Goal: Task Accomplishment & Management: Use online tool/utility

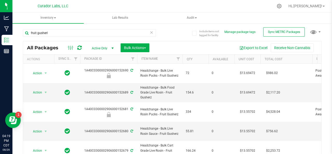
scroll to position [18, 0]
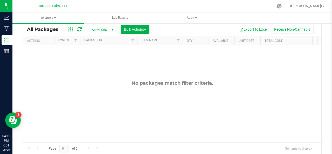
type input "fruit gusherl"
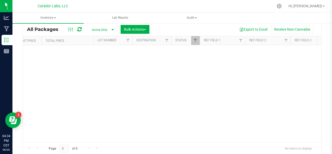
scroll to position [0, 555]
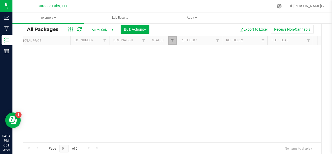
click at [173, 38] on span "Filter" at bounding box center [172, 40] width 4 height 4
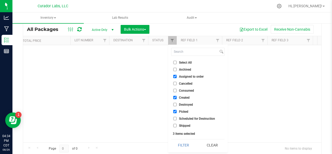
click at [213, 145] on button "Clear" at bounding box center [212, 144] width 25 height 11
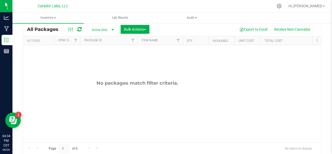
scroll to position [0, 0]
click at [70, 28] on icon at bounding box center [71, 29] width 6 height 6
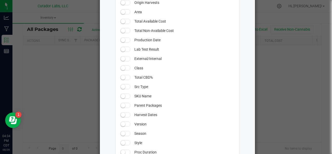
scroll to position [504, 0]
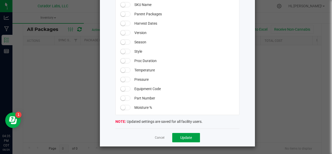
click at [181, 139] on span "Update" at bounding box center [186, 137] width 12 height 4
